Goal: Contribute content: Contribute content

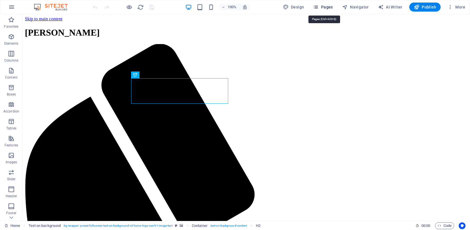
click at [326, 7] on span "Pages" at bounding box center [323, 7] width 20 height 6
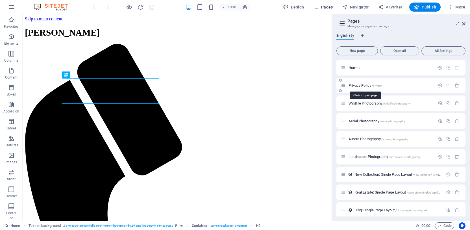
click at [361, 84] on span "Privacy Policy /privacy" at bounding box center [365, 85] width 33 height 4
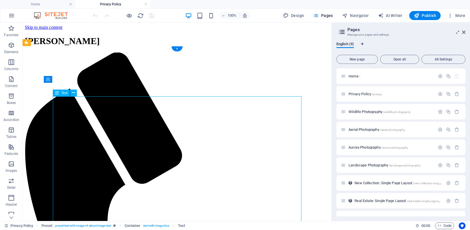
drag, startPoint x: 56, startPoint y: 100, endPoint x: 119, endPoint y: 148, distance: 79.5
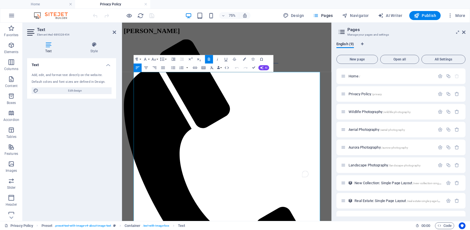
scroll to position [54, 0]
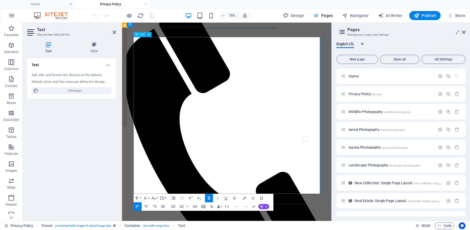
drag, startPoint x: 140, startPoint y: 100, endPoint x: 236, endPoint y: 215, distance: 150.1
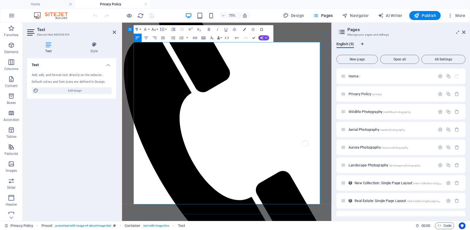
scroll to position [55, 0]
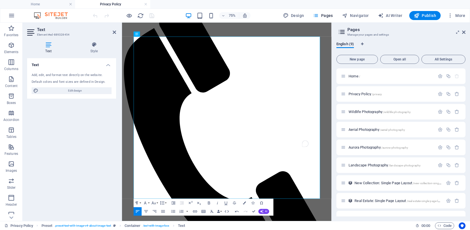
click at [106, 133] on div "Text Add, edit, and format text directly on the website. Default colors and fon…" at bounding box center [71, 137] width 89 height 158
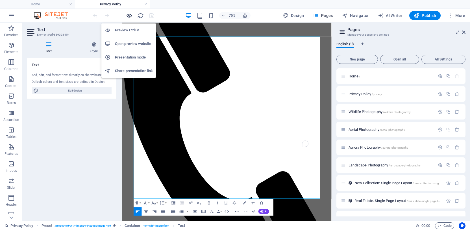
click at [127, 15] on icon "button" at bounding box center [129, 15] width 6 height 6
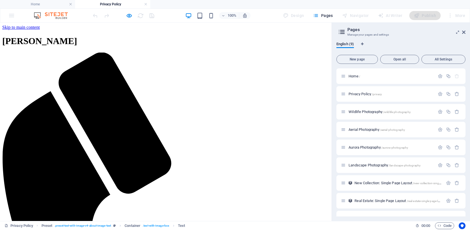
drag, startPoint x: 145, startPoint y: 138, endPoint x: 164, endPoint y: 132, distance: 20.5
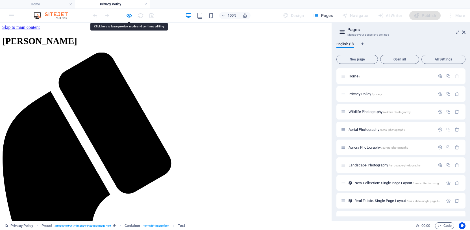
drag, startPoint x: 109, startPoint y: 115, endPoint x: 81, endPoint y: 116, distance: 27.4
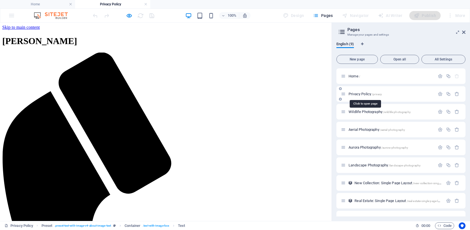
click at [356, 93] on span "Privacy Policy /privacy" at bounding box center [365, 94] width 33 height 4
click at [365, 96] on div "Privacy Policy /privacy" at bounding box center [388, 94] width 94 height 6
click at [361, 93] on span "Privacy Policy /privacy" at bounding box center [365, 94] width 33 height 4
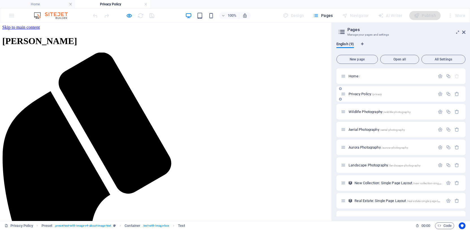
click at [361, 93] on span "Privacy Policy /privacy" at bounding box center [365, 94] width 33 height 4
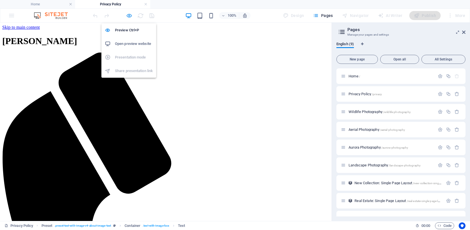
click at [131, 17] on icon "button" at bounding box center [129, 15] width 6 height 6
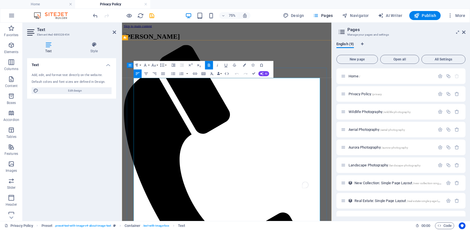
drag, startPoint x: 216, startPoint y: 99, endPoint x: 138, endPoint y: 100, distance: 78.3
click at [141, 64] on button "Paragraph Format" at bounding box center [138, 65] width 8 height 8
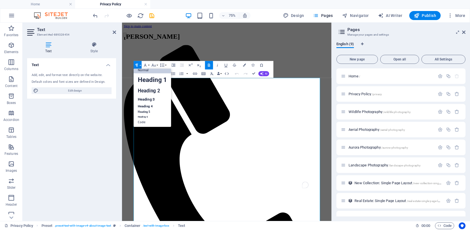
scroll to position [5, 0]
drag, startPoint x: 149, startPoint y: 87, endPoint x: 166, endPoint y: 93, distance: 18.1
click at [149, 87] on link "Heading 2" at bounding box center [153, 91] width 38 height 10
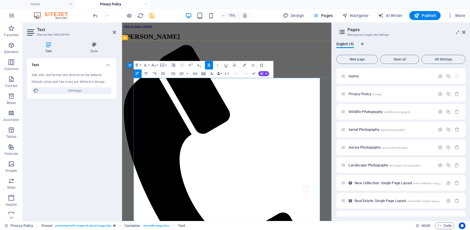
drag, startPoint x: 268, startPoint y: 102, endPoint x: 142, endPoint y: 99, distance: 125.8
click at [140, 65] on button "Paragraph Format" at bounding box center [138, 65] width 8 height 8
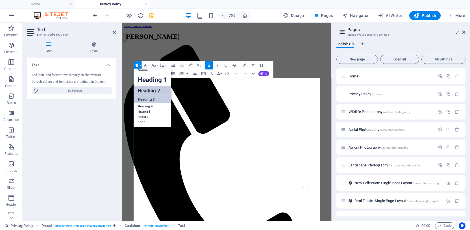
click at [151, 98] on link "Heading 3" at bounding box center [153, 99] width 38 height 7
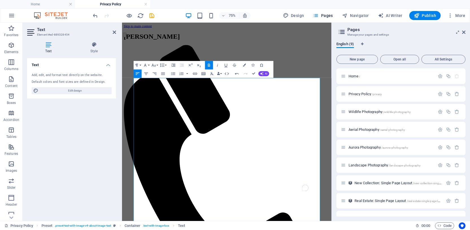
drag, startPoint x: 244, startPoint y: 119, endPoint x: 118, endPoint y: 118, distance: 125.7
click at [209, 65] on icon "button" at bounding box center [209, 65] width 5 height 5
drag, startPoint x: 248, startPoint y: 119, endPoint x: 136, endPoint y: 118, distance: 111.9
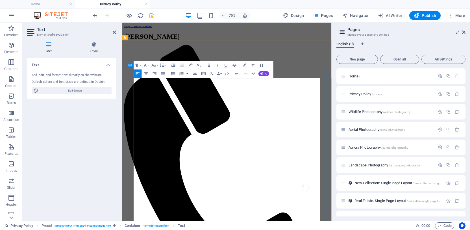
click at [149, 65] on button "Font Family" at bounding box center [146, 65] width 8 height 8
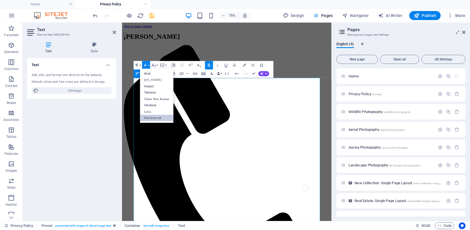
scroll to position [0, 0]
click at [149, 65] on button "Font Family" at bounding box center [146, 65] width 8 height 8
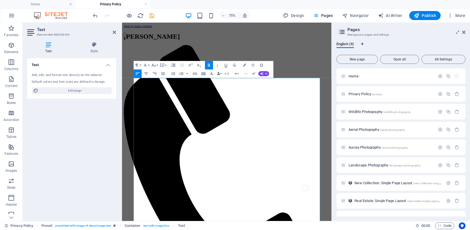
drag, startPoint x: 209, startPoint y: 64, endPoint x: 10, endPoint y: 59, distance: 199.0
click at [209, 64] on icon "button" at bounding box center [209, 65] width 2 height 3
click at [141, 65] on button "Paragraph Format" at bounding box center [138, 65] width 8 height 8
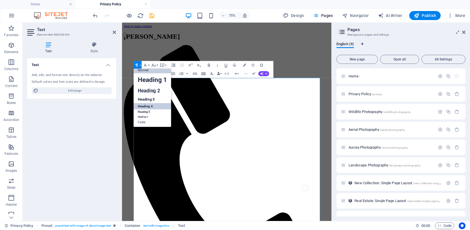
click at [158, 106] on link "Heading 4" at bounding box center [153, 106] width 38 height 6
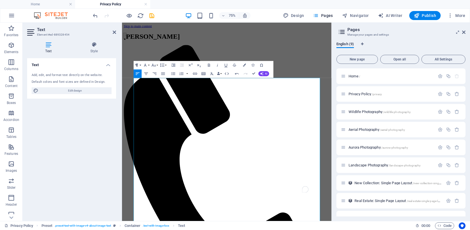
click at [140, 65] on button "Paragraph Format" at bounding box center [138, 65] width 8 height 8
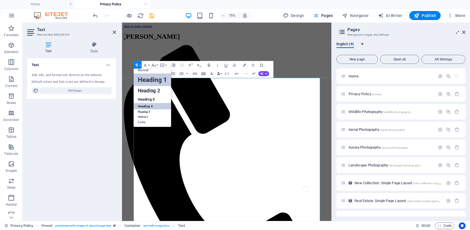
scroll to position [5, 0]
click at [147, 116] on link "Heading 6" at bounding box center [153, 116] width 38 height 4
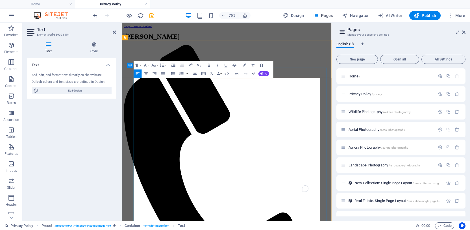
drag, startPoint x: 240, startPoint y: 149, endPoint x: 244, endPoint y: 138, distance: 11.5
click at [140, 65] on button "Paragraph Format" at bounding box center [138, 65] width 8 height 8
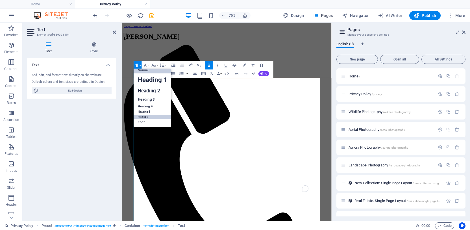
click at [151, 115] on link "Heading 6" at bounding box center [153, 116] width 38 height 4
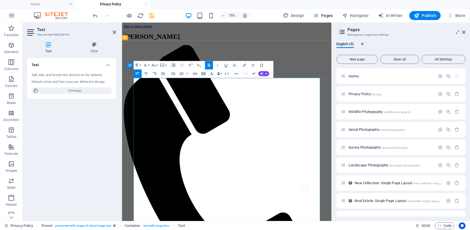
drag, startPoint x: 195, startPoint y: 178, endPoint x: 138, endPoint y: 177, distance: 56.8
click at [140, 65] on button "Paragraph Format" at bounding box center [138, 65] width 8 height 8
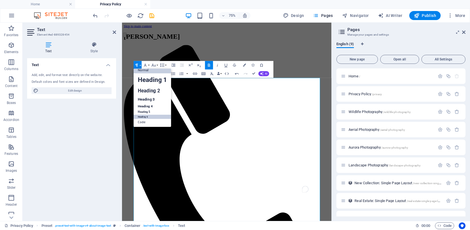
click at [148, 116] on link "Heading 6" at bounding box center [153, 116] width 38 height 4
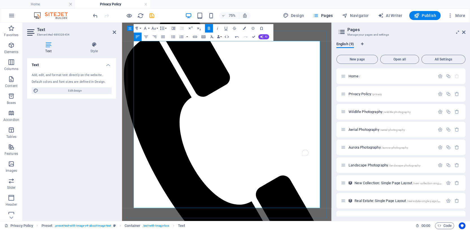
scroll to position [51, 0]
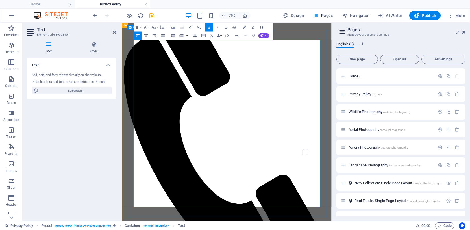
drag, startPoint x: 181, startPoint y: 165, endPoint x: 136, endPoint y: 164, distance: 45.5
click at [141, 28] on button "Paragraph Format" at bounding box center [138, 27] width 8 height 8
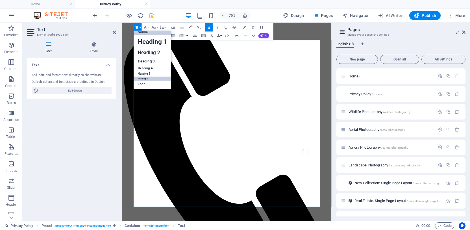
click at [146, 77] on link "Heading 6" at bounding box center [153, 79] width 38 height 4
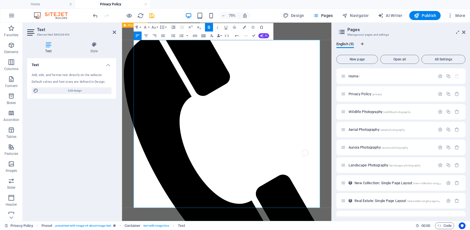
drag, startPoint x: 178, startPoint y: 194, endPoint x: 127, endPoint y: 194, distance: 51.1
click at [139, 25] on icon "button" at bounding box center [136, 27] width 5 height 5
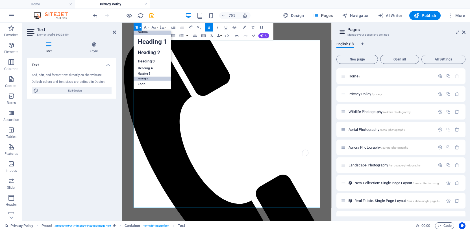
click at [145, 80] on link "Heading 6" at bounding box center [153, 79] width 38 height 4
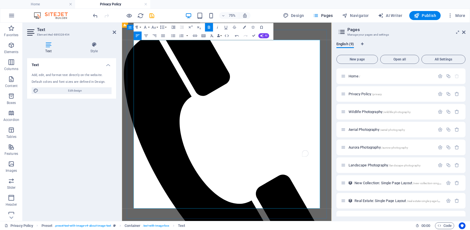
drag, startPoint x: 198, startPoint y: 217, endPoint x: 131, endPoint y: 214, distance: 67.3
click at [140, 27] on button "Paragraph Format" at bounding box center [138, 27] width 8 height 8
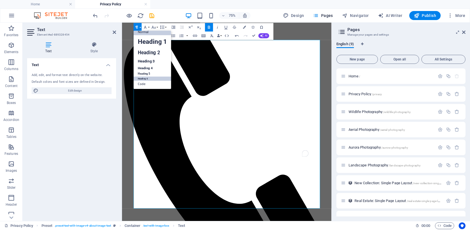
click at [149, 79] on link "Heading 6" at bounding box center [153, 79] width 38 height 4
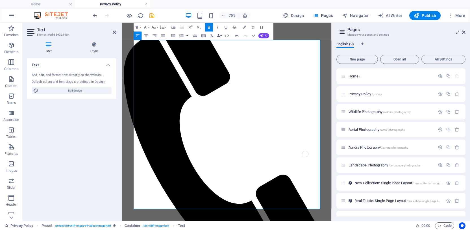
click at [83, 143] on div "Text Add, edit, and format text directly on the website. Default colors and fon…" at bounding box center [71, 137] width 89 height 158
click at [152, 14] on icon "save" at bounding box center [152, 15] width 6 height 6
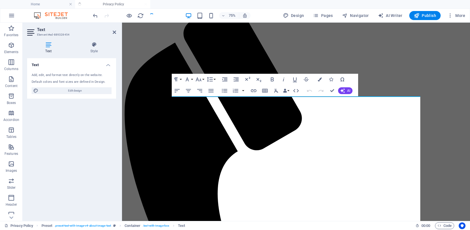
scroll to position [0, 0]
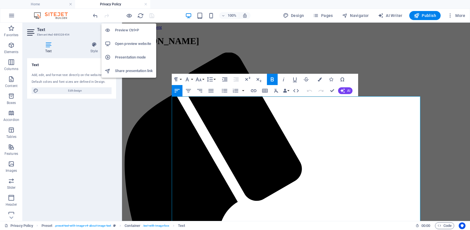
click at [121, 31] on h6 "Preview Ctrl+P" at bounding box center [134, 30] width 38 height 7
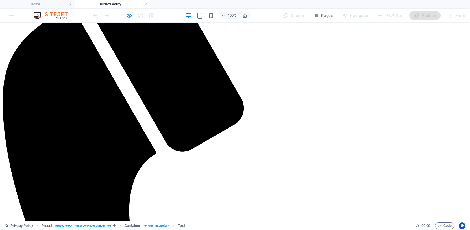
scroll to position [137, 0]
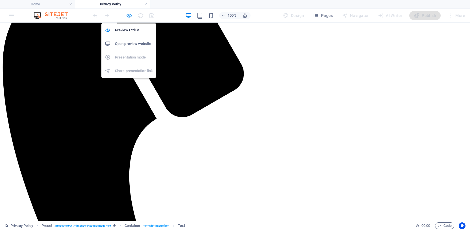
click at [129, 16] on icon "button" at bounding box center [129, 15] width 6 height 6
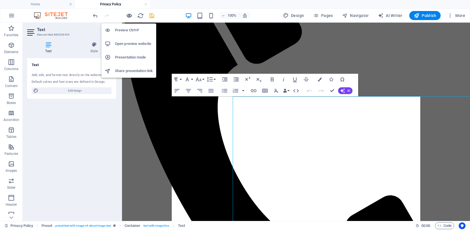
scroll to position [0, 0]
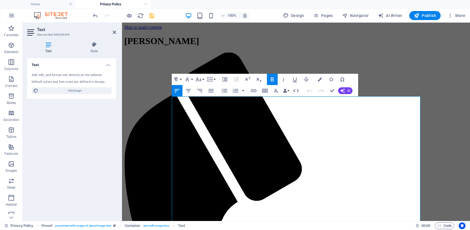
click at [68, 131] on div "Text Add, edit, and format text directly on the website. Default colors and fon…" at bounding box center [71, 137] width 89 height 158
drag, startPoint x: 293, startPoint y: 102, endPoint x: 173, endPoint y: 103, distance: 120.7
click at [180, 79] on button "Paragraph Format" at bounding box center [177, 79] width 11 height 11
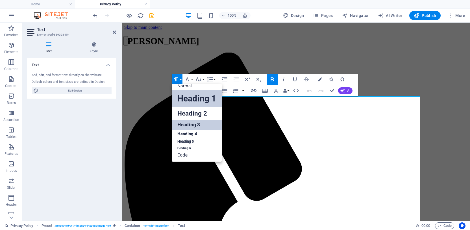
scroll to position [5, 0]
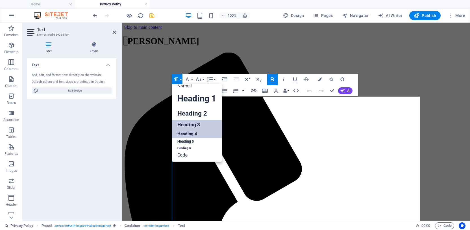
click at [198, 135] on link "Heading 4" at bounding box center [197, 134] width 50 height 8
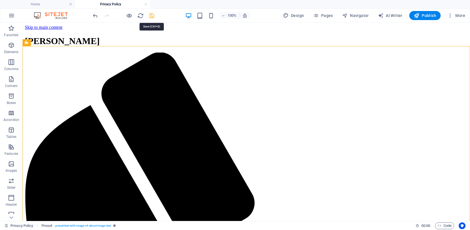
click at [152, 15] on icon "save" at bounding box center [152, 15] width 6 height 6
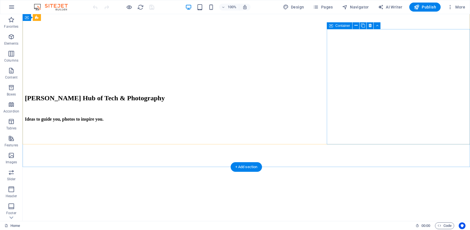
scroll to position [727, 0]
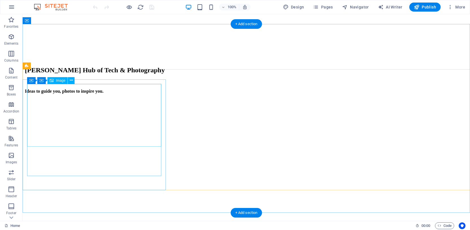
select select "px"
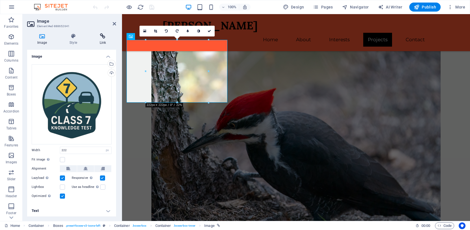
click at [104, 38] on icon at bounding box center [103, 36] width 27 height 6
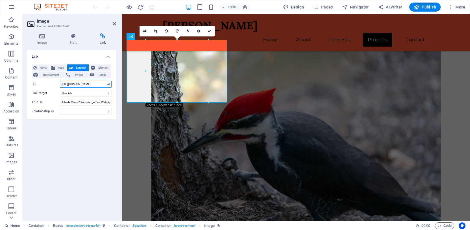
click at [93, 83] on input "https://aamiriqbal.com/Alberta-Class-7-Test-Preparation/index.html" at bounding box center [86, 84] width 52 height 7
paste input "https://aamiriqbal.com/Alberta-Class-7-Test-Preparation/1.2/index.html"
type input "https://aamiriqbal.com/Alberta-Class-7-Test-Preparation/1.2/index.html"
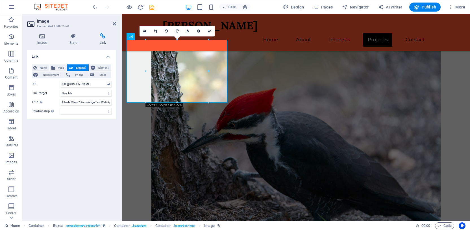
scroll to position [0, 0]
click at [88, 143] on div "Link None Page External Element Next element Phone Email Page Home Privacy Poli…" at bounding box center [71, 133] width 89 height 167
click at [151, 7] on icon "save" at bounding box center [152, 7] width 6 height 6
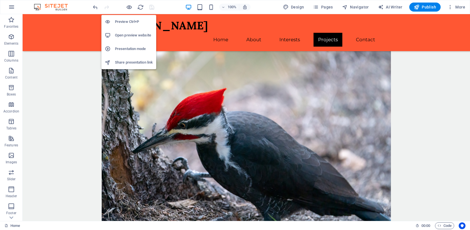
click at [127, 21] on h6 "Preview Ctrl+P" at bounding box center [134, 21] width 38 height 7
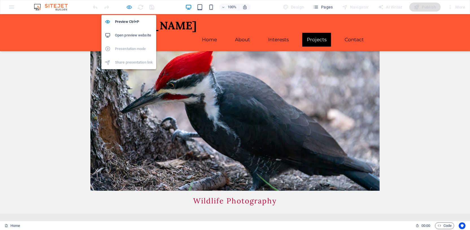
click at [129, 8] on icon "button" at bounding box center [129, 7] width 6 height 6
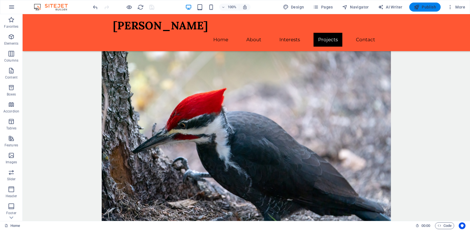
click at [430, 6] on span "Publish" at bounding box center [425, 7] width 22 height 6
